Goal: Use online tool/utility: Utilize a website feature to perform a specific function

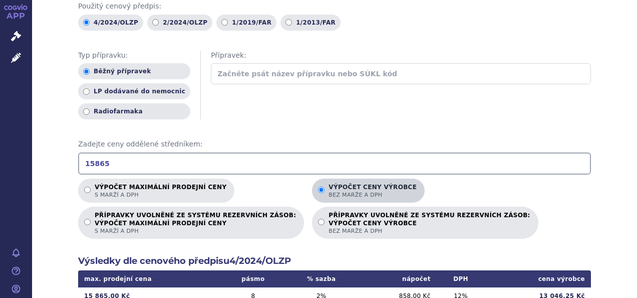
scroll to position [150, 0]
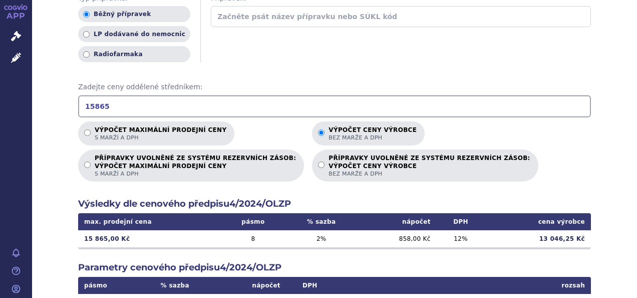
drag, startPoint x: 222, startPoint y: 95, endPoint x: 49, endPoint y: 94, distance: 172.9
click at [49, 94] on div "Výpočet maximální prodejní ceny (s marží a DPH) a ceny výrobce (bez marže a DPH…" at bounding box center [334, 171] width 605 height 573
drag, startPoint x: 137, startPoint y: 89, endPoint x: 60, endPoint y: 86, distance: 77.2
click at [61, 86] on div "Výpočet maximální prodejní ceny (s marží a DPH) a ceny výrobce (bez marže a DPH…" at bounding box center [334, 171] width 605 height 573
type input "27189"
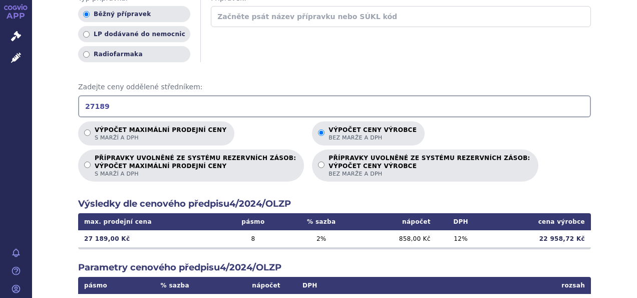
click at [584, 161] on div "Výpočet maximální prodejní ceny s marží a DPH Výpočet ceny výrobce bez marže a …" at bounding box center [334, 151] width 513 height 60
click at [183, 101] on input "27189" at bounding box center [334, 106] width 513 height 22
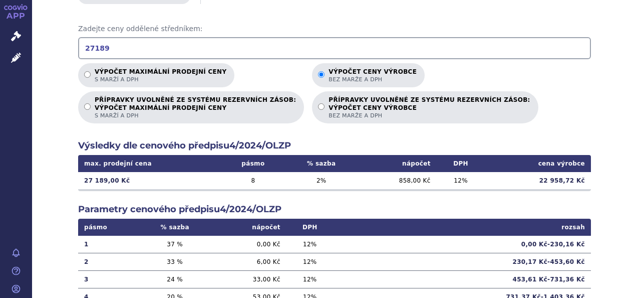
scroll to position [150, 0]
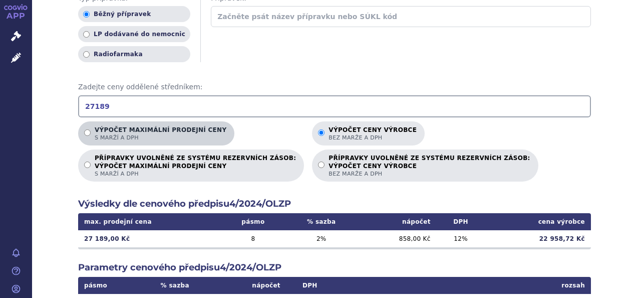
click at [163, 126] on p "Výpočet maximální prodejní ceny s marží a DPH" at bounding box center [161, 133] width 132 height 15
click at [91, 129] on input "Výpočet maximální prodejní ceny s marží a DPH" at bounding box center [87, 132] width 7 height 7
radio input "true"
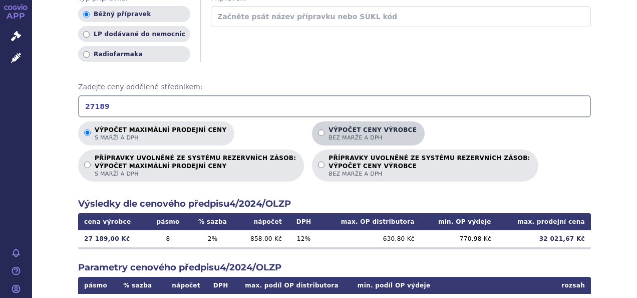
click at [312, 121] on label "Výpočet ceny výrobce bez marže a DPH" at bounding box center [368, 133] width 113 height 24
click at [318, 129] on input "Výpočet ceny výrobce bez marže a DPH" at bounding box center [321, 132] width 7 height 7
radio input "true"
